Goal: Information Seeking & Learning: Compare options

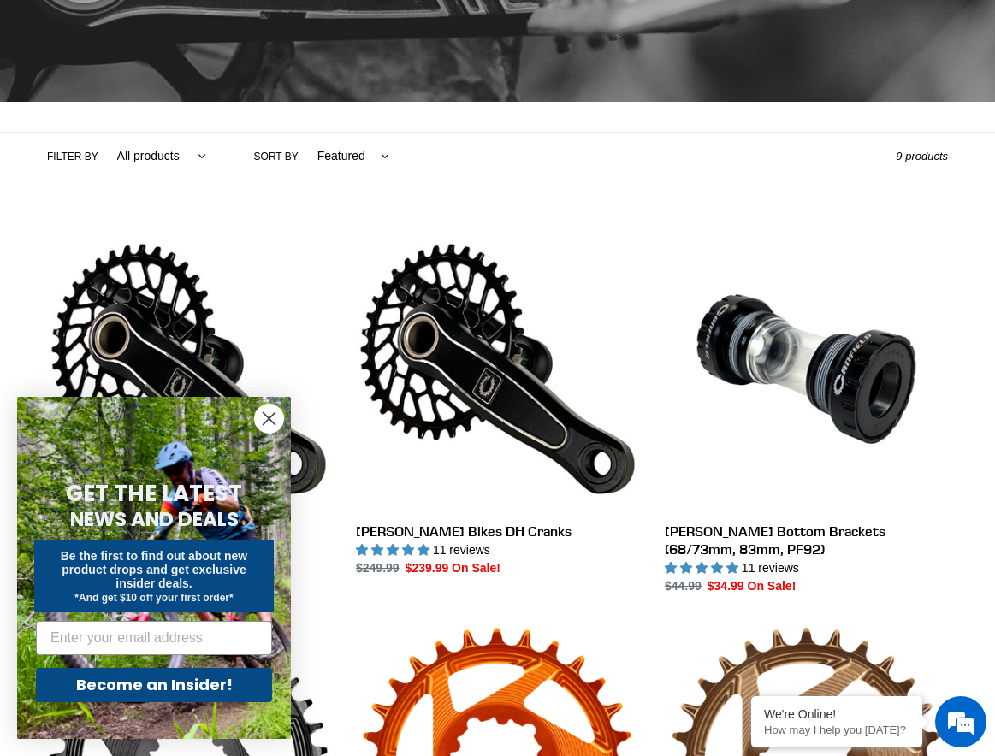
scroll to position [342, 0]
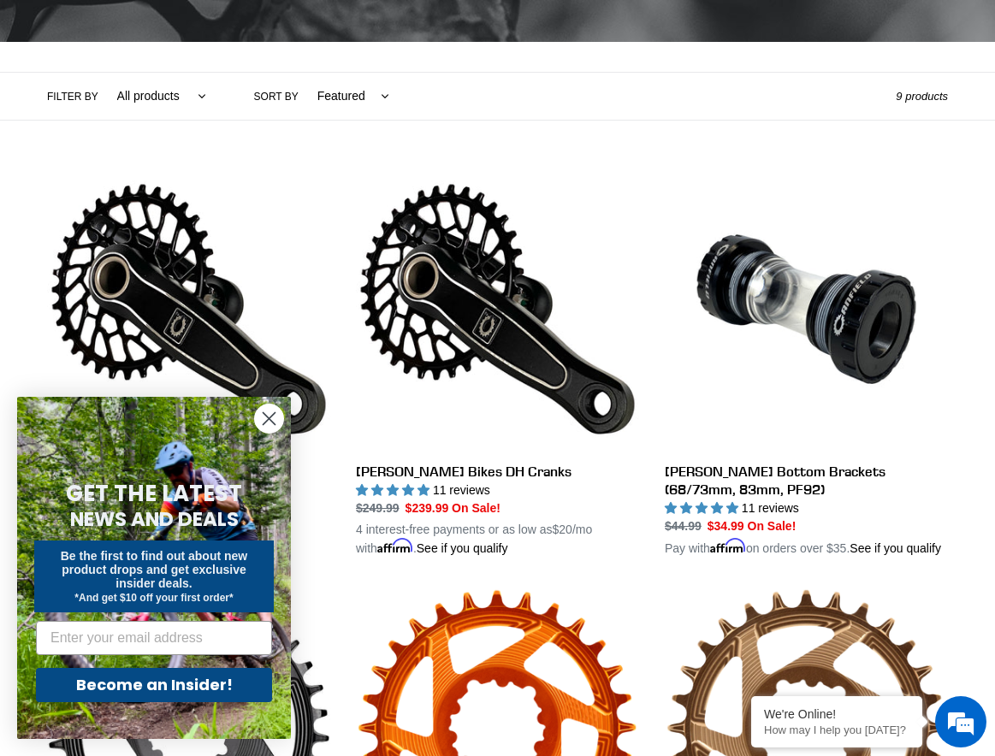
click at [263, 424] on icon "Close dialog" at bounding box center [269, 419] width 12 height 12
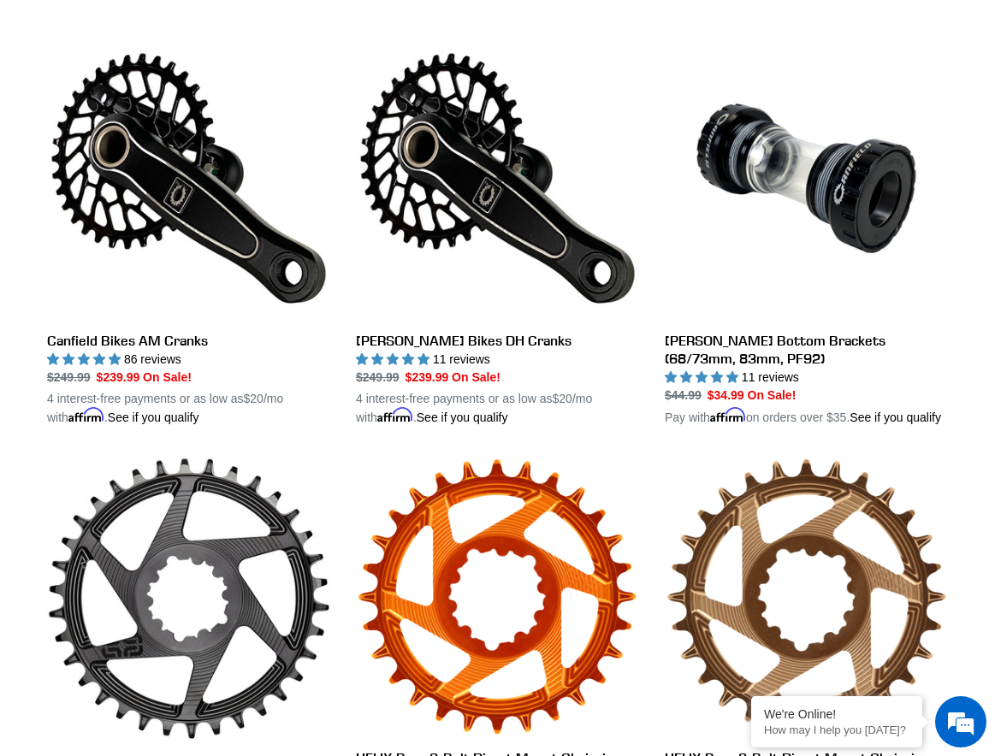
scroll to position [257, 0]
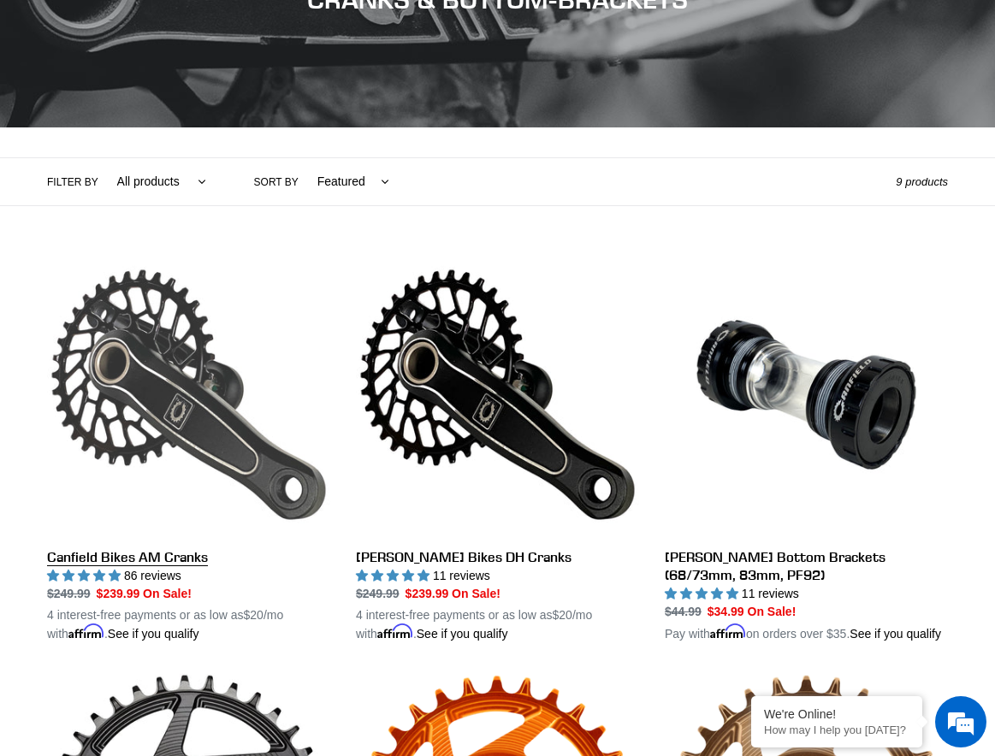
click at [139, 352] on link "Canfield Bikes AM Cranks" at bounding box center [188, 448] width 283 height 390
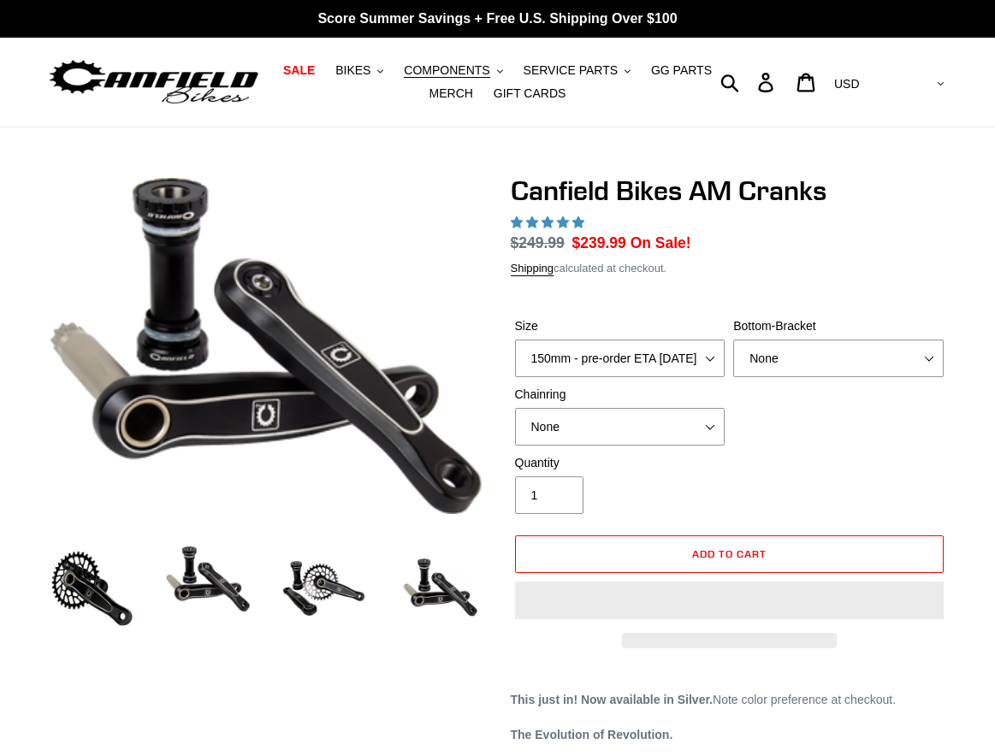
select select "highest-rating"
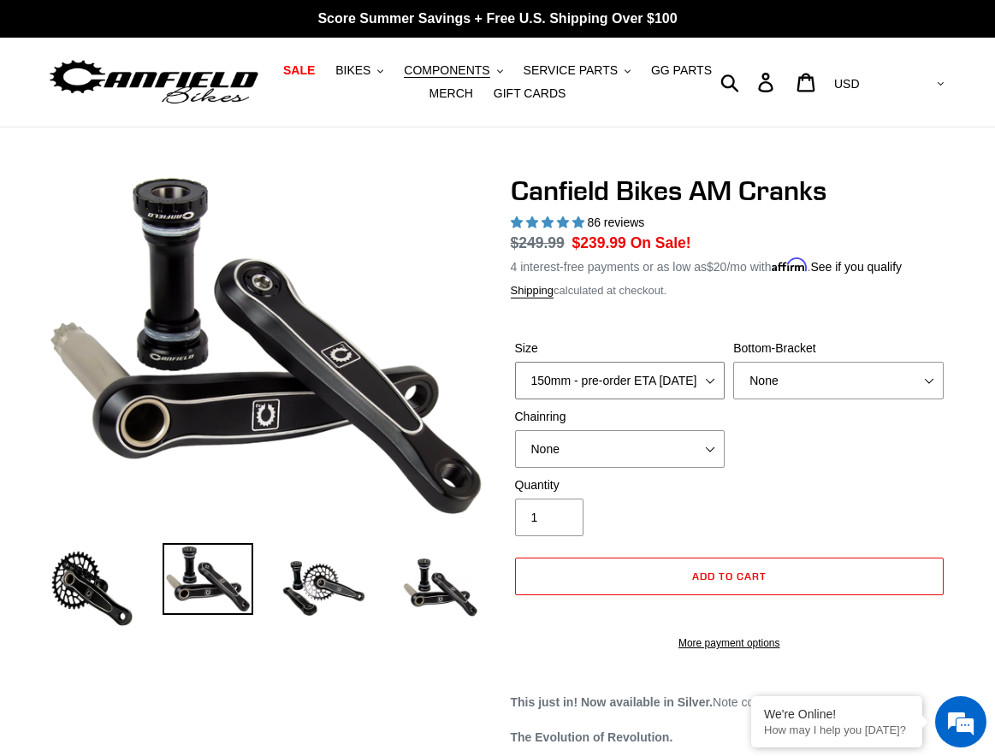
click at [642, 386] on select "150mm - pre-order ETA 9/30/25 155mm - pre-order ETA 9/30/25 160mm - pre-order E…" at bounding box center [620, 381] width 210 height 38
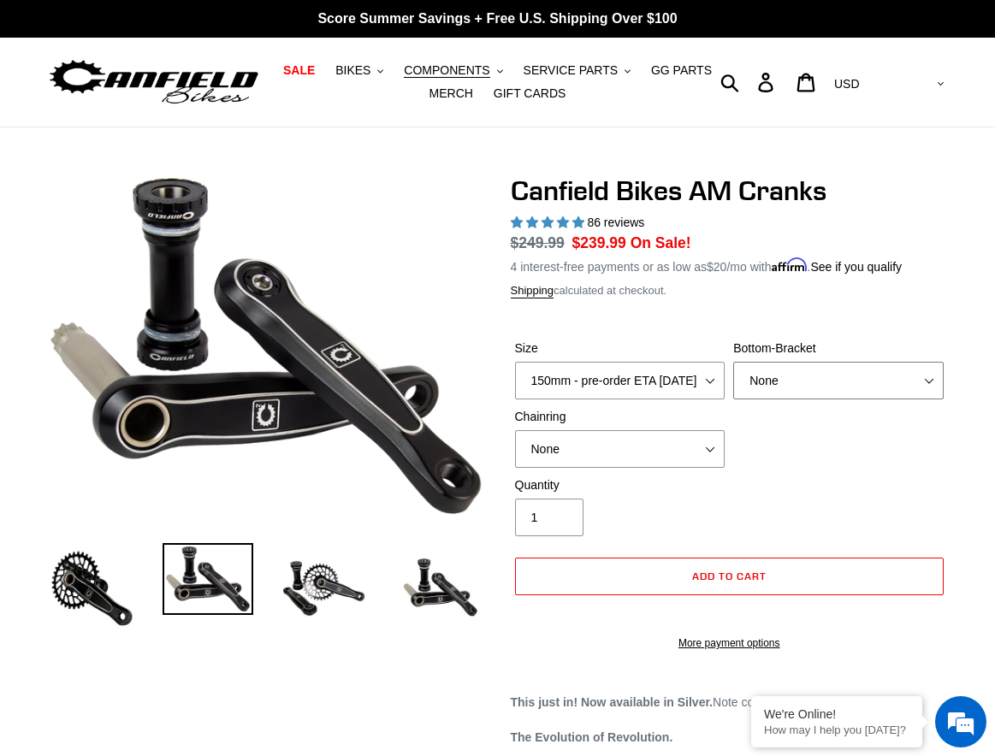
click at [819, 386] on select "None BSA Threaded 68/73mm Press Fit PF92" at bounding box center [838, 381] width 210 height 38
click at [733, 362] on select "None BSA Threaded 68/73mm Press Fit PF92" at bounding box center [838, 381] width 210 height 38
click at [785, 384] on select "None BSA Threaded 68/73mm Press Fit PF92" at bounding box center [838, 381] width 210 height 38
click at [733, 362] on select "None BSA Threaded 68/73mm Press Fit PF92" at bounding box center [838, 381] width 210 height 38
click at [769, 362] on select "None BSA Threaded 68/73mm Press Fit PF92" at bounding box center [838, 381] width 210 height 38
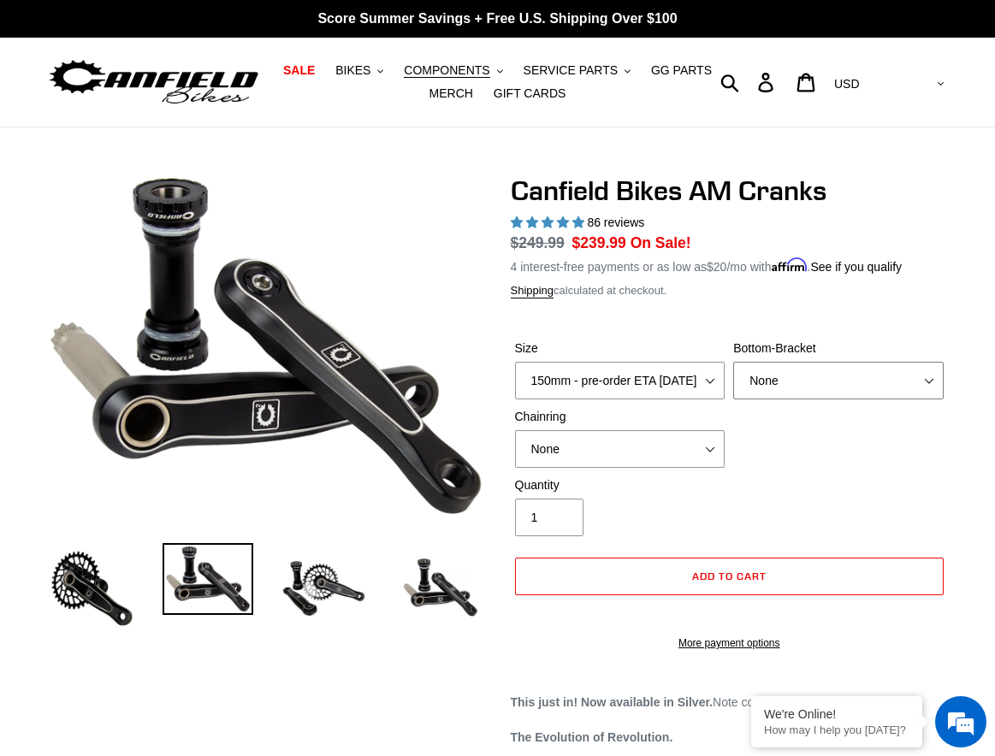
select select "BSA Threaded 68/73mm"
click at [733, 362] on select "None BSA Threaded 68/73mm Press Fit PF92" at bounding box center [838, 381] width 210 height 38
click at [669, 444] on select "None 30t Round (Boost 148) 30t Oval (Boost 148) 32t Round (Boost 148) 32t Oval …" at bounding box center [620, 449] width 210 height 38
select select "32t Round (Boost 148)"
click at [515, 430] on select "None 30t Round (Boost 148) 30t Oval (Boost 148) 32t Round (Boost 148) 32t Oval …" at bounding box center [620, 449] width 210 height 38
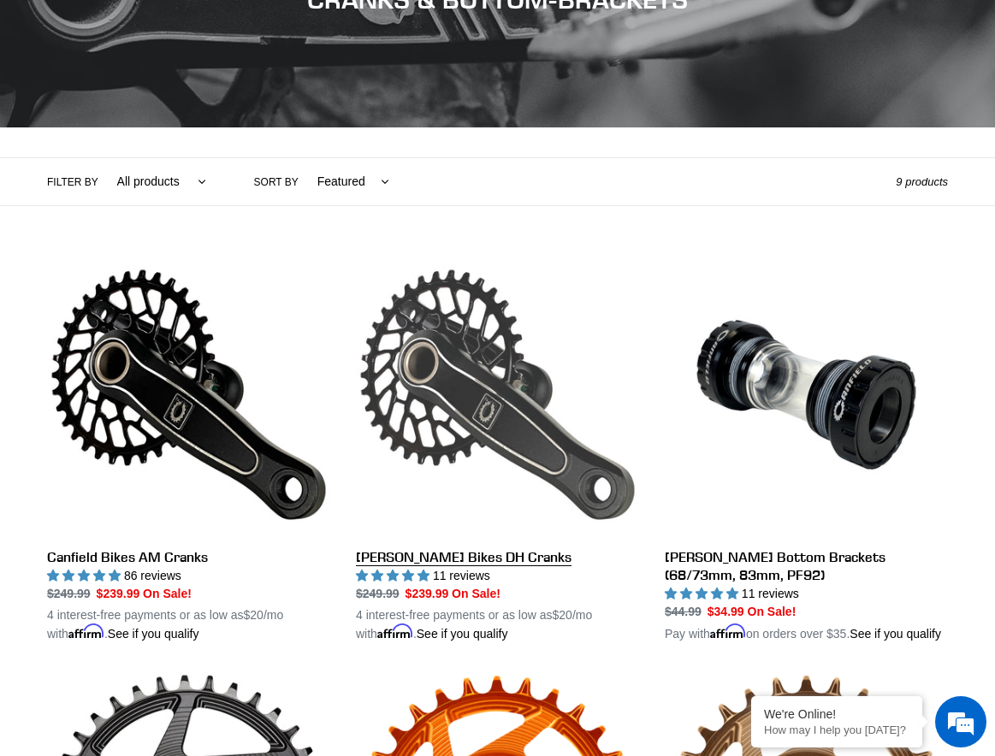
click at [489, 379] on link "[PERSON_NAME] Bikes DH Cranks" at bounding box center [497, 448] width 283 height 390
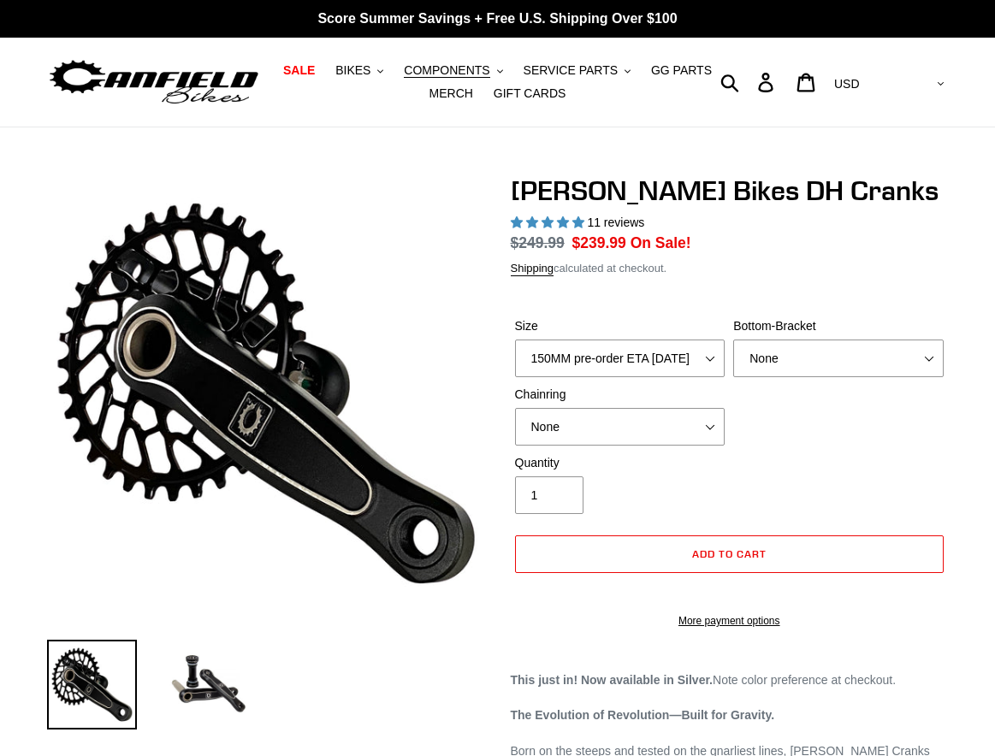
select select "highest-rating"
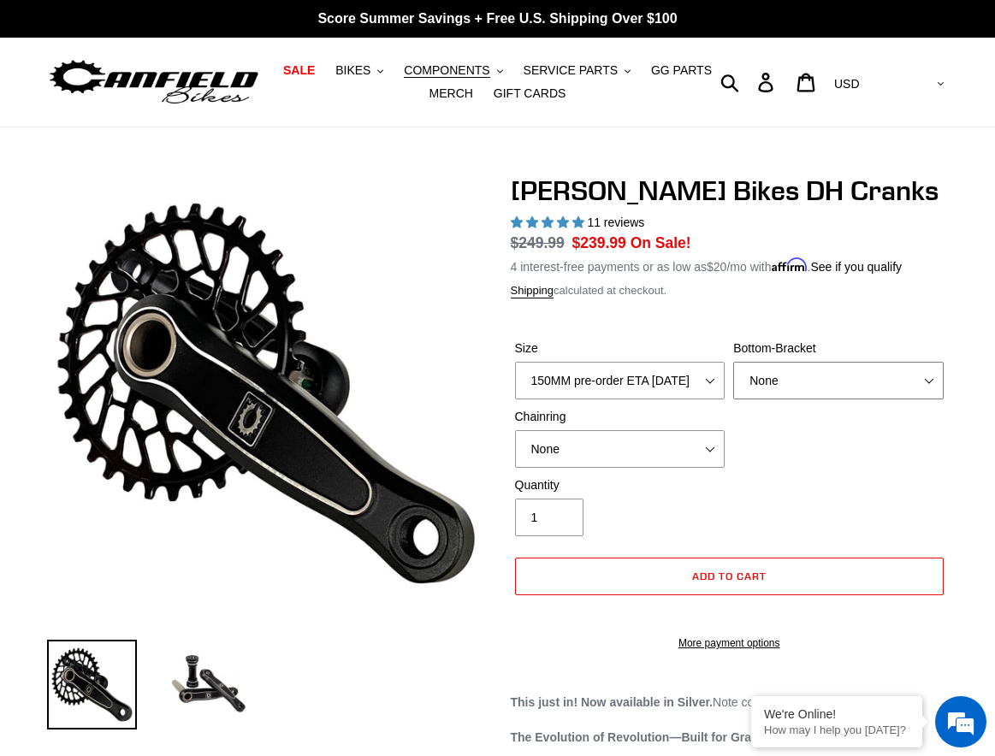
click at [819, 377] on select "None BSA Threaded 83mm" at bounding box center [838, 381] width 210 height 38
click at [603, 444] on select "None 34t Round" at bounding box center [620, 449] width 210 height 38
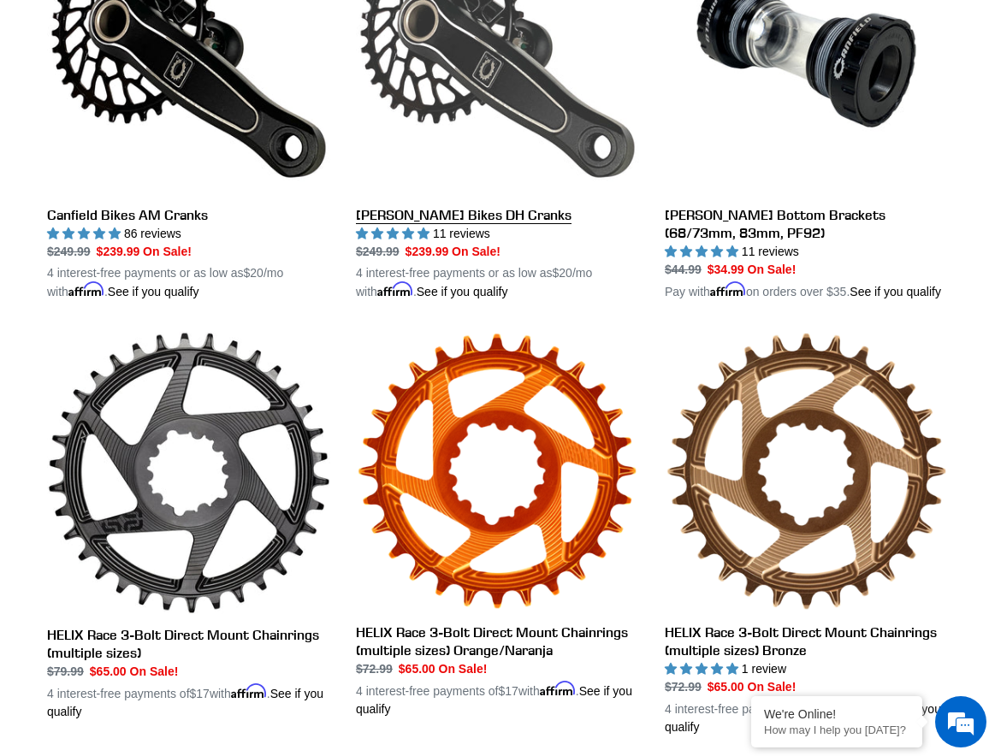
scroll to position [684, 0]
